Goal: Task Accomplishment & Management: Complete application form

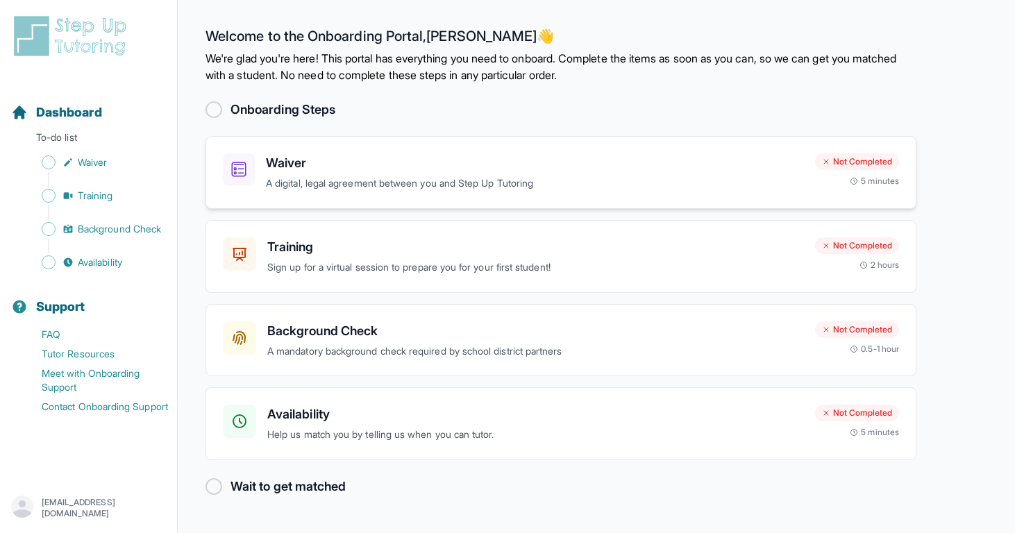
click at [410, 164] on h3 "Waiver" at bounding box center [535, 162] width 538 height 19
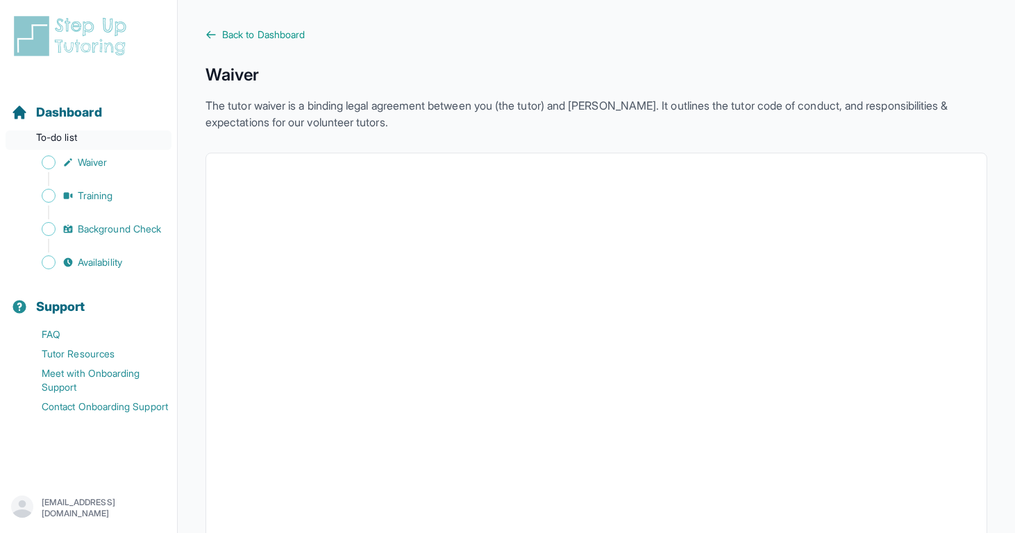
click at [81, 138] on p "To-do list" at bounding box center [89, 140] width 166 height 19
click at [79, 110] on span "Dashboard" at bounding box center [69, 112] width 66 height 19
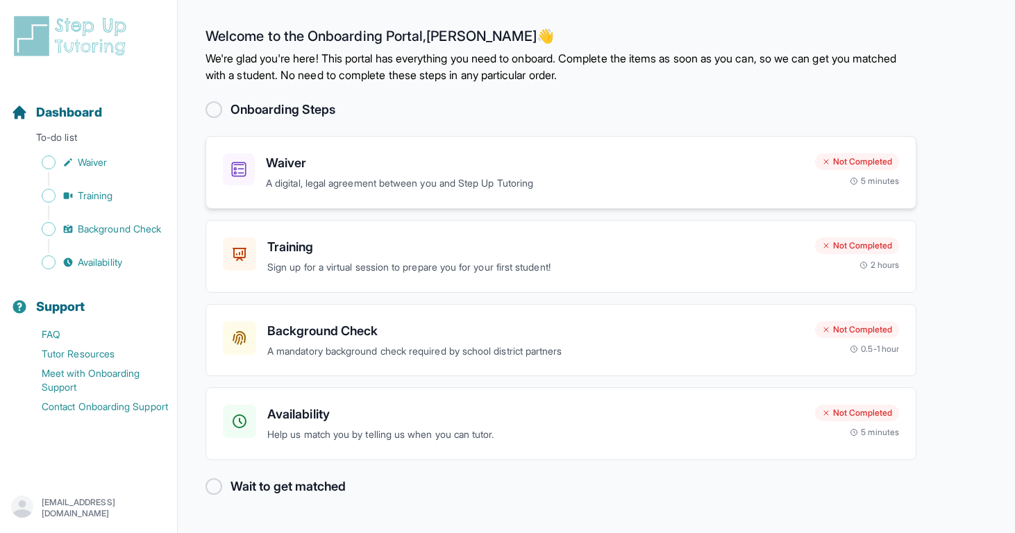
click at [526, 173] on div "Waiver A digital, legal agreement between you and Step Up Tutoring" at bounding box center [535, 172] width 538 height 38
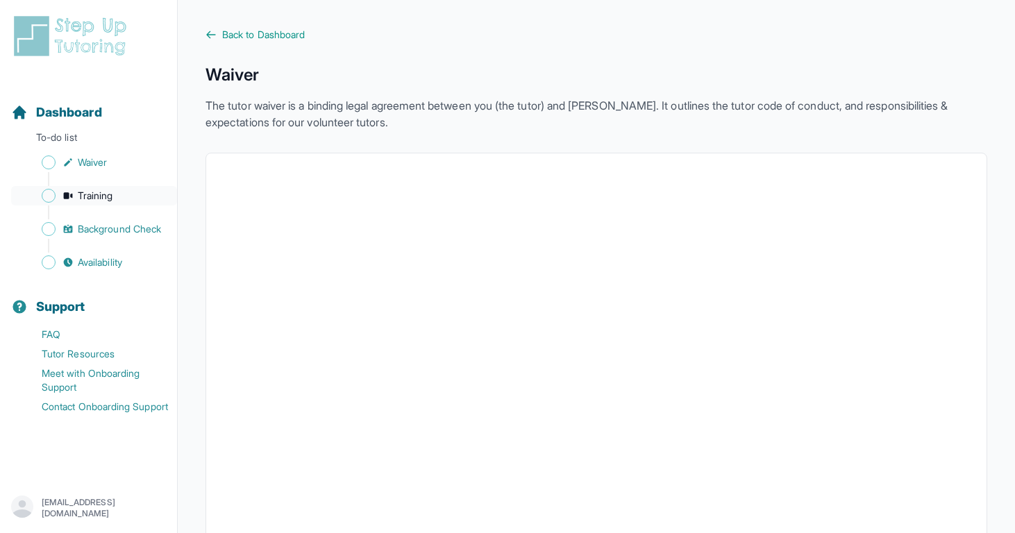
click at [117, 201] on link "Training" at bounding box center [94, 195] width 166 height 19
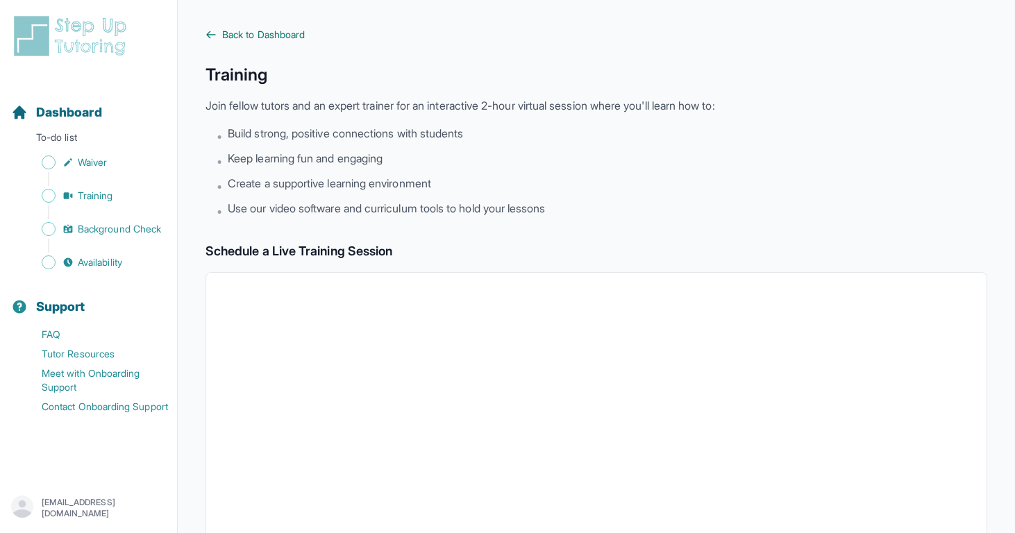
click at [258, 38] on span "Back to Dashboard" at bounding box center [263, 35] width 83 height 14
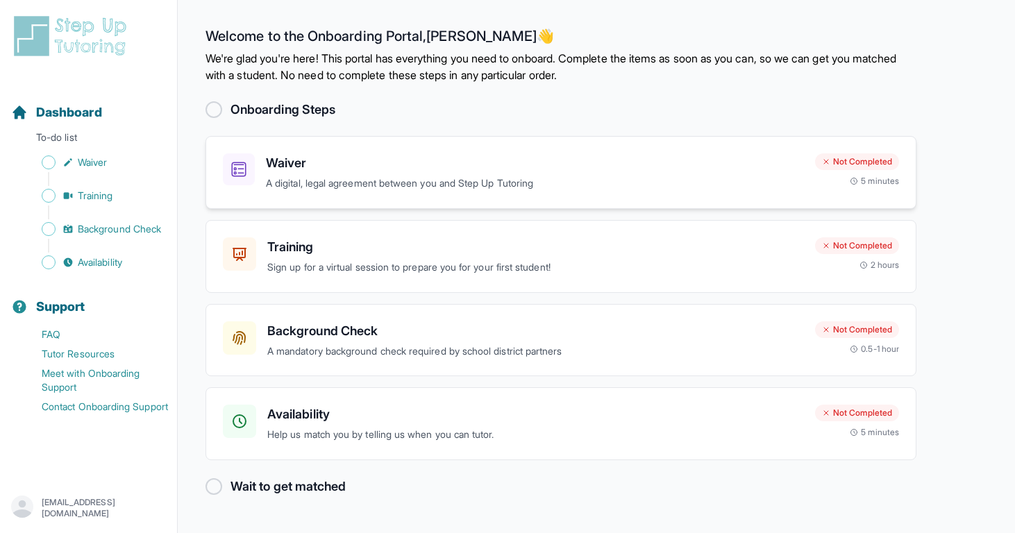
click at [861, 162] on div "Not Completed" at bounding box center [857, 161] width 84 height 17
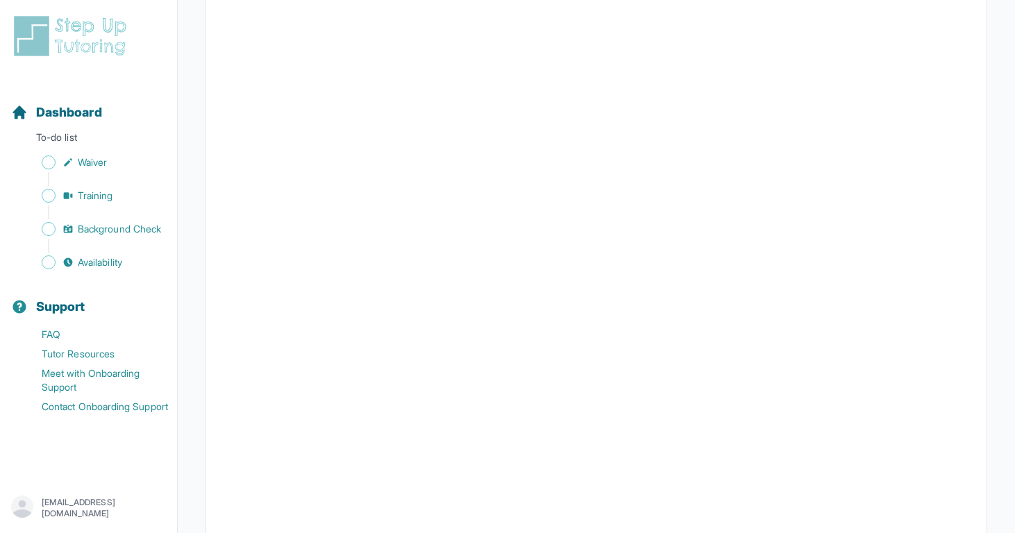
scroll to position [689, 0]
click at [96, 231] on span "Background Check" at bounding box center [119, 229] width 83 height 14
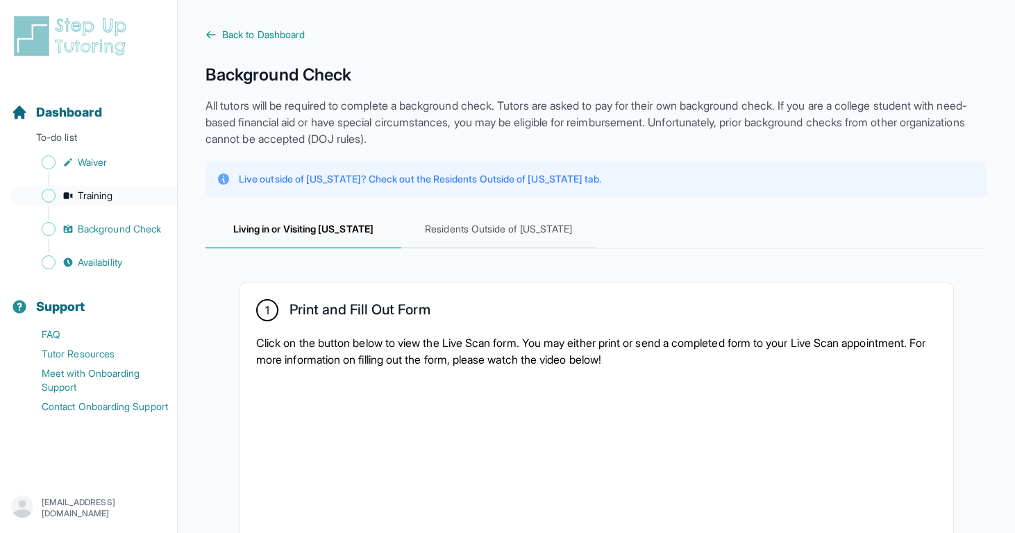
click at [92, 205] on link "Training" at bounding box center [94, 195] width 166 height 19
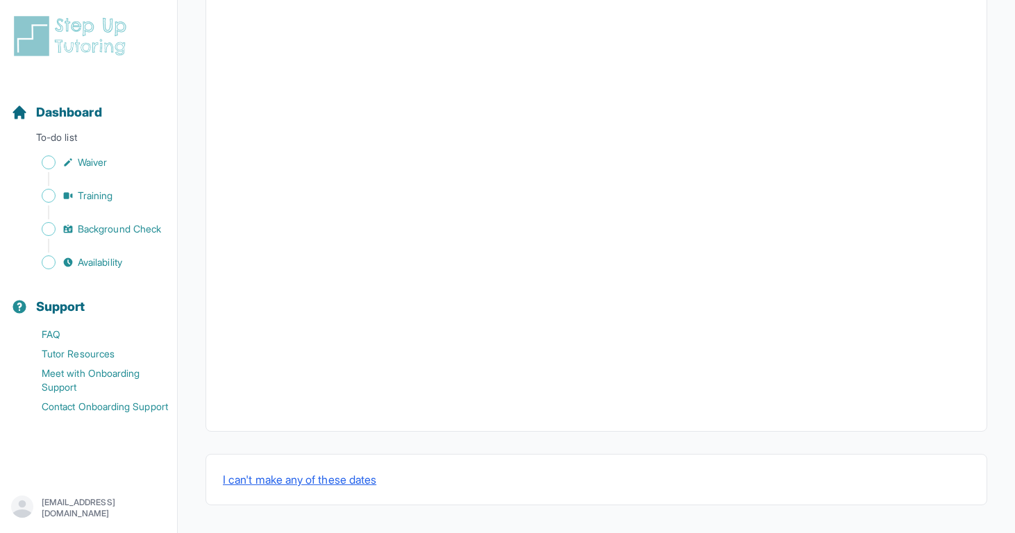
scroll to position [444, 0]
click at [110, 256] on span "Availability" at bounding box center [100, 262] width 44 height 14
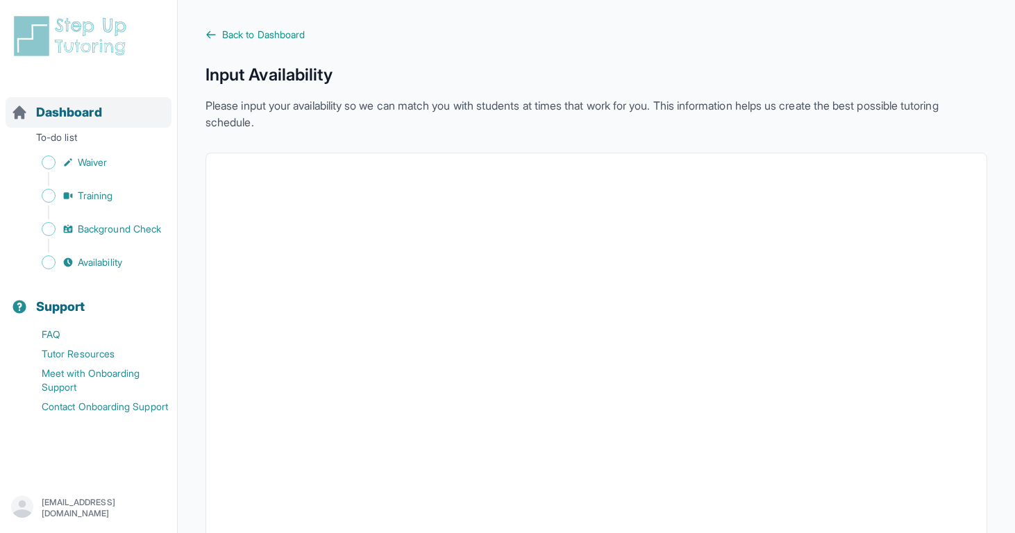
click at [112, 100] on div "Dashboard" at bounding box center [89, 112] width 166 height 31
click at [101, 406] on link "Contact Onboarding Support" at bounding box center [94, 406] width 166 height 19
click at [107, 417] on link "Contact Onboarding Support" at bounding box center [94, 406] width 166 height 19
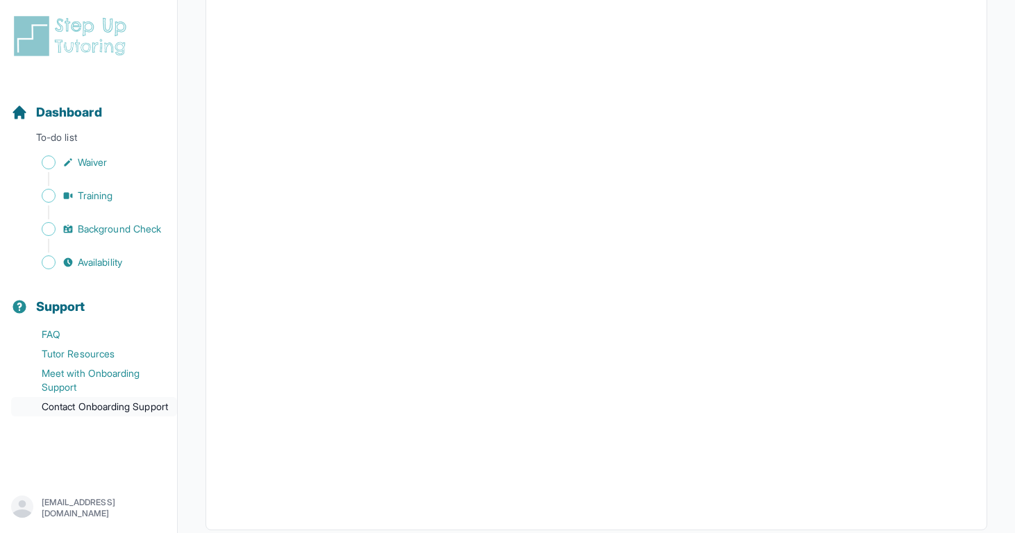
scroll to position [220, 0]
click at [85, 211] on div "Sidebar" at bounding box center [91, 212] width 160 height 14
click at [90, 225] on span "Background Check" at bounding box center [119, 229] width 83 height 14
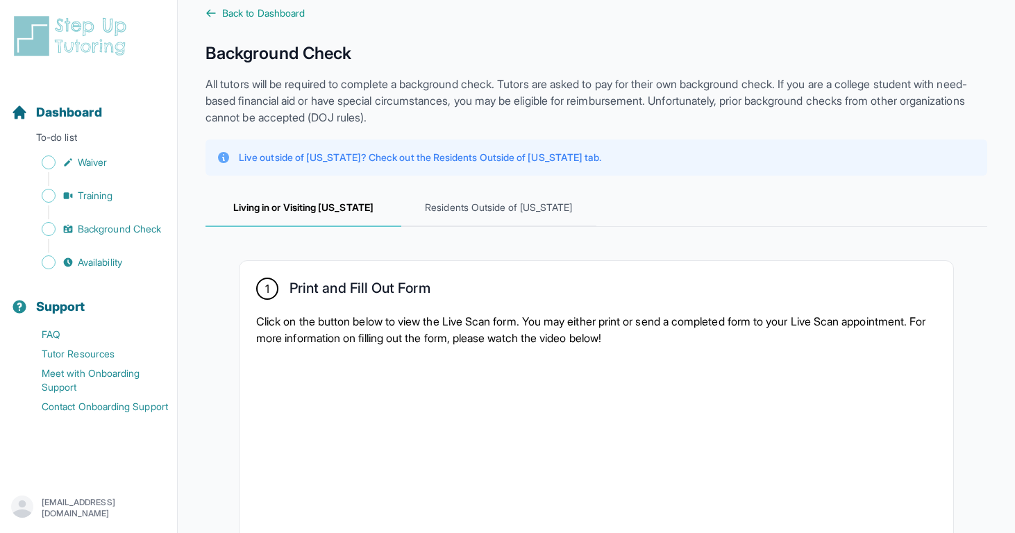
scroll to position [24, 0]
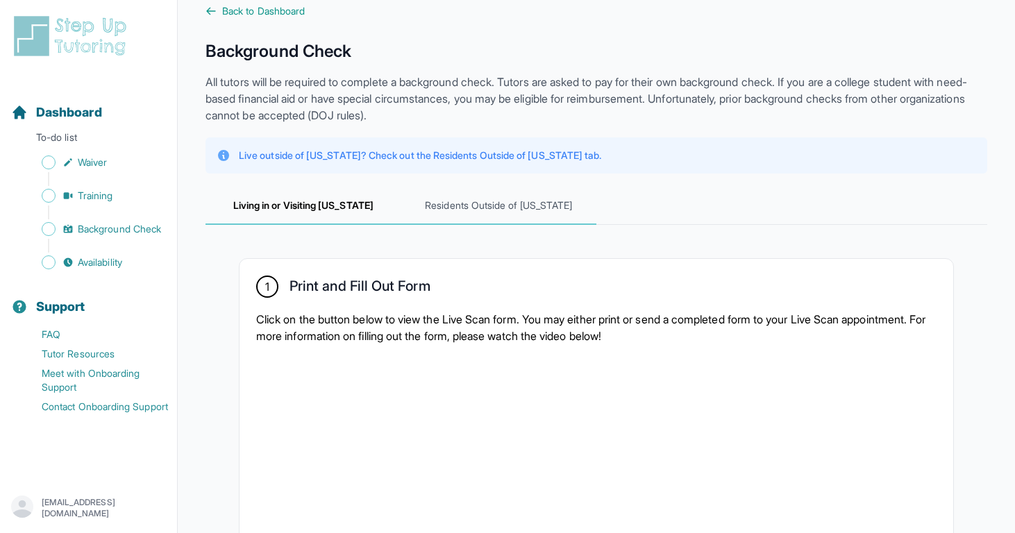
click at [485, 214] on span "Residents Outside of [US_STATE]" at bounding box center [499, 205] width 196 height 37
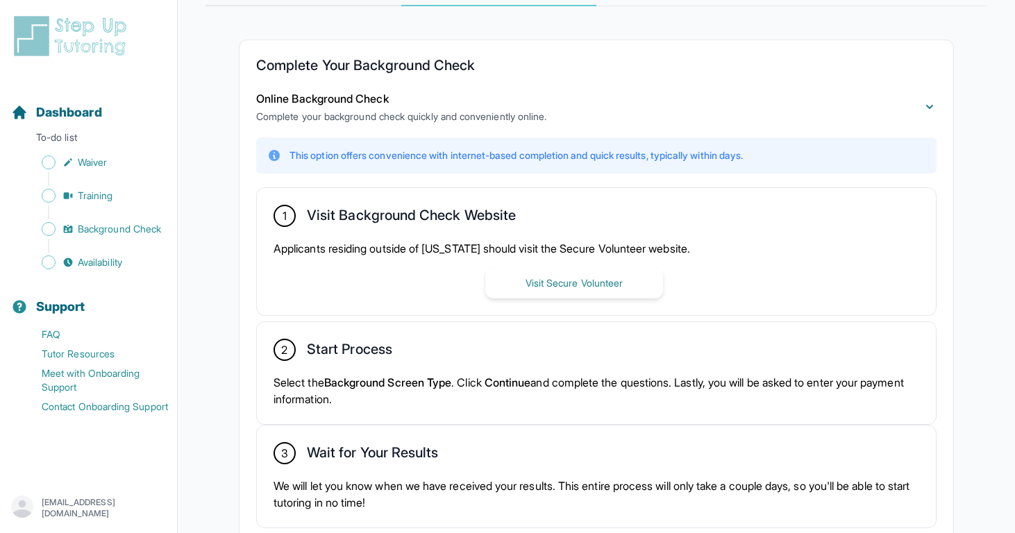
scroll to position [242, 0]
click at [584, 277] on button "Visit Secure Volunteer" at bounding box center [574, 284] width 178 height 31
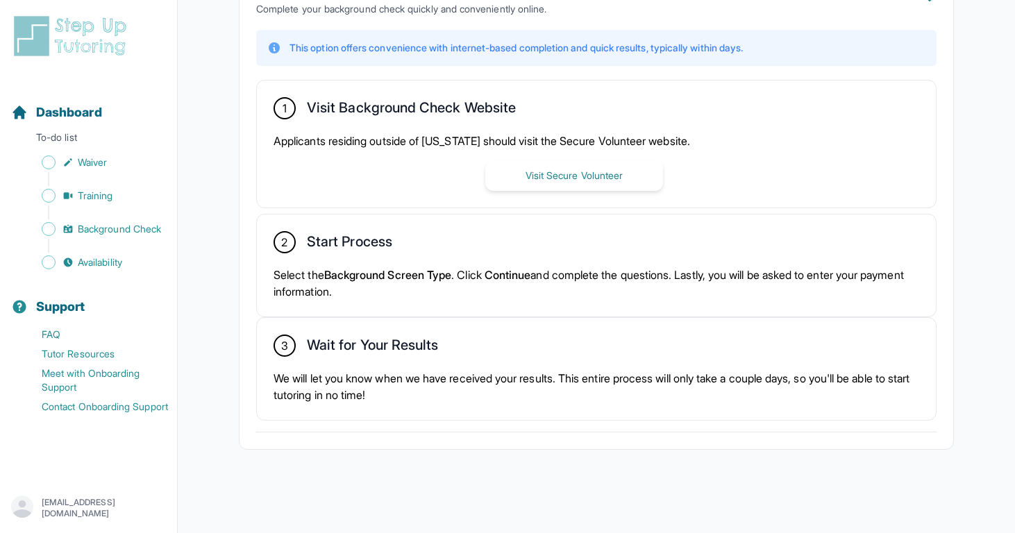
scroll to position [350, 0]
click at [116, 261] on span "Availability" at bounding box center [100, 262] width 44 height 14
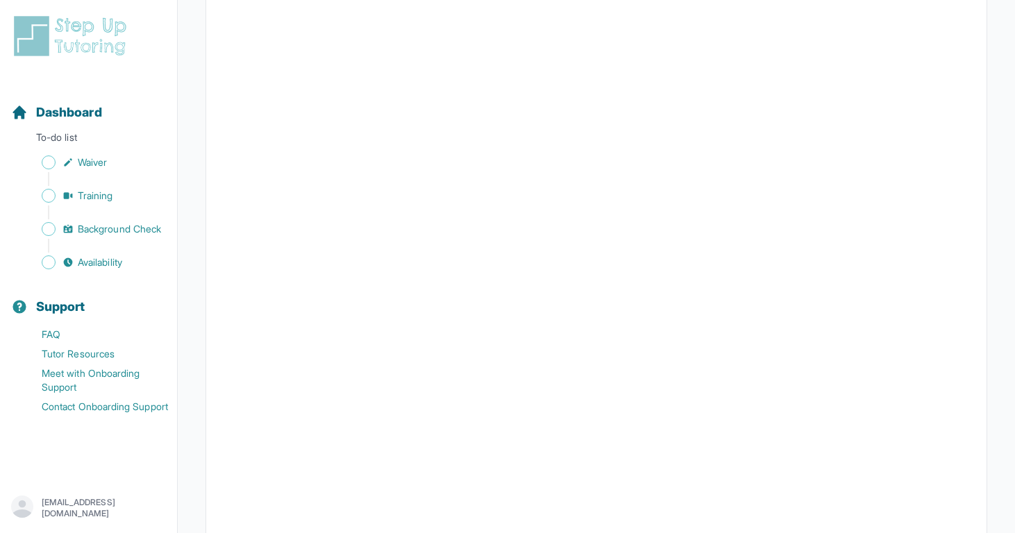
scroll to position [210, 0]
click at [118, 221] on link "Background Check" at bounding box center [94, 228] width 166 height 19
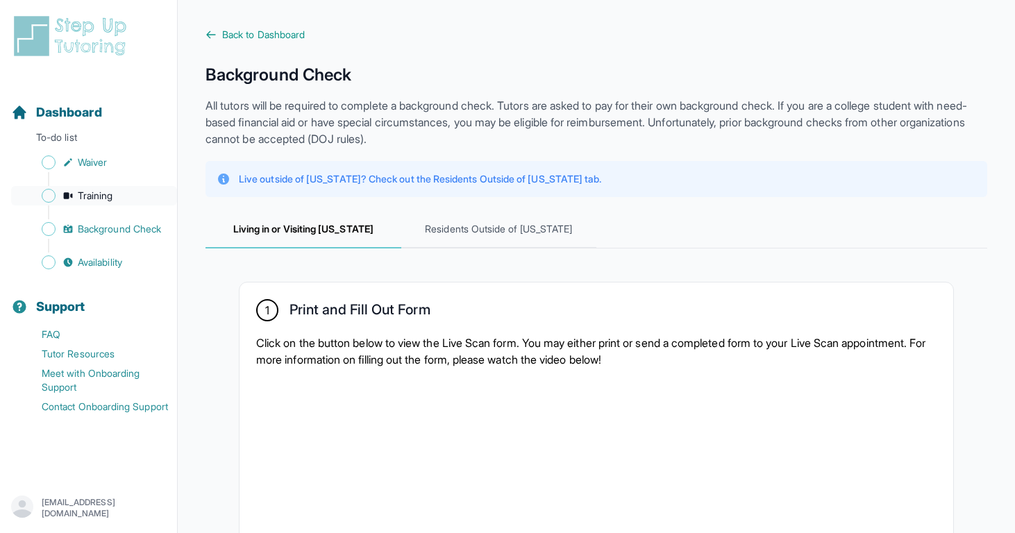
click at [119, 204] on link "Training" at bounding box center [94, 195] width 166 height 19
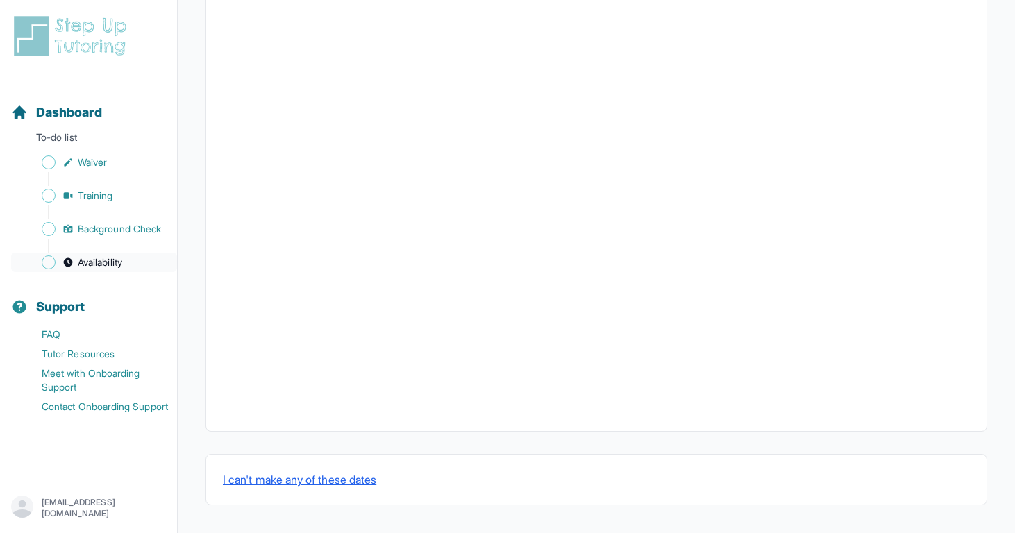
scroll to position [444, 0]
click at [119, 173] on div "Sidebar" at bounding box center [91, 179] width 160 height 14
click at [279, 472] on button "I can't make any of these dates" at bounding box center [299, 479] width 153 height 17
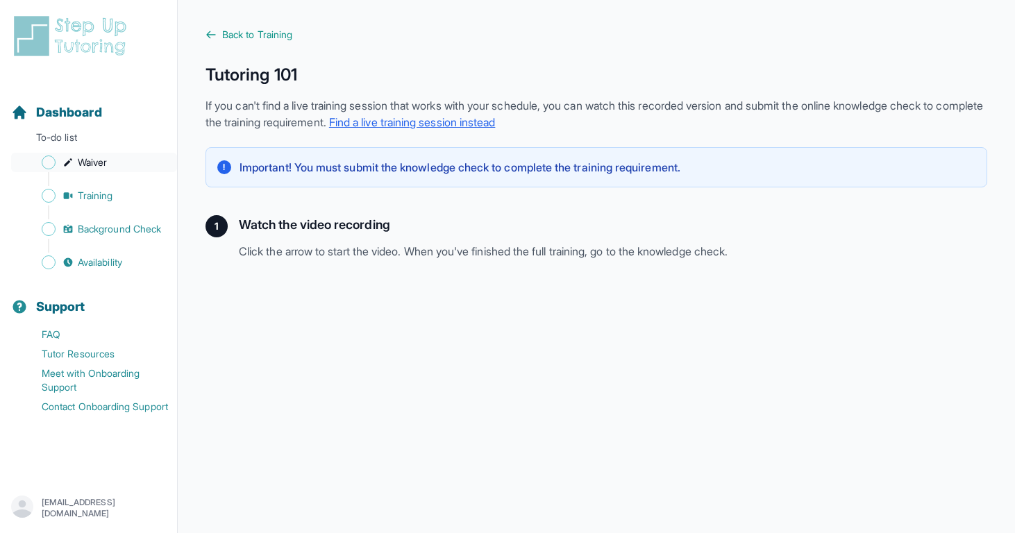
click at [111, 156] on link "Waiver" at bounding box center [94, 162] width 166 height 19
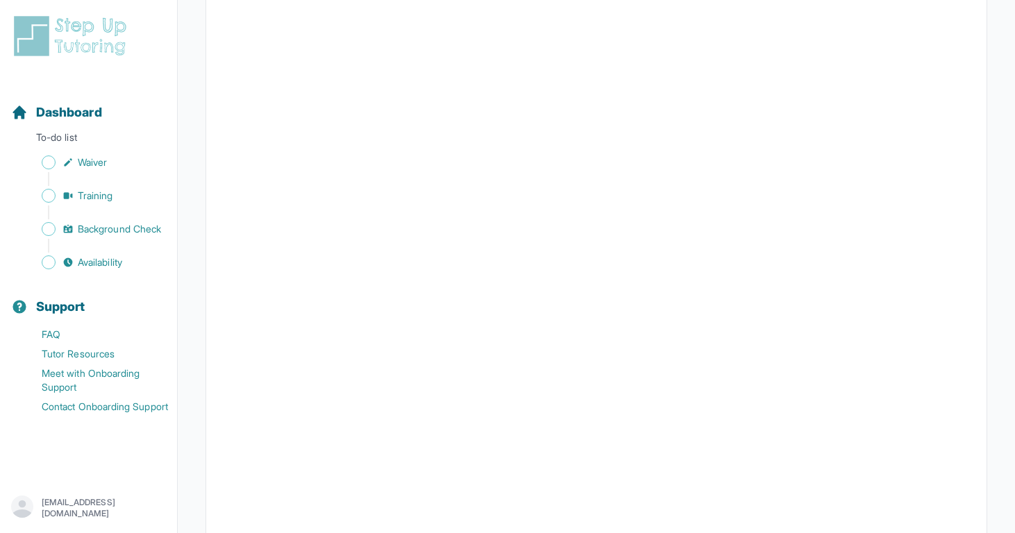
scroll to position [1917, 0]
